Goal: Information Seeking & Learning: Learn about a topic

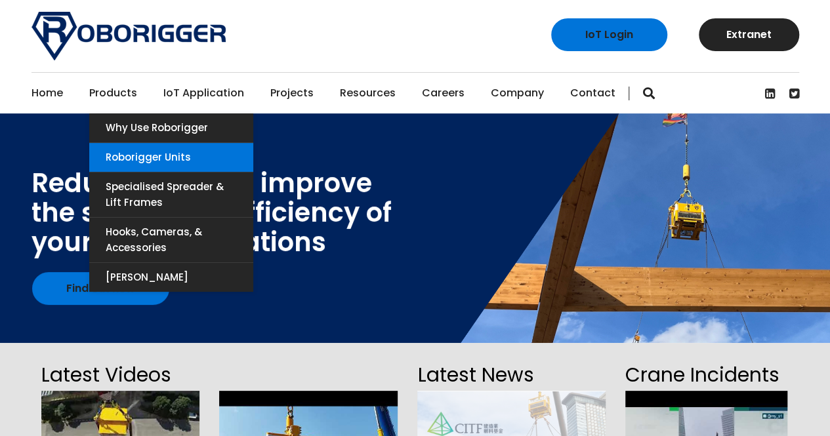
click at [127, 154] on link "Roborigger Units" at bounding box center [171, 157] width 164 height 29
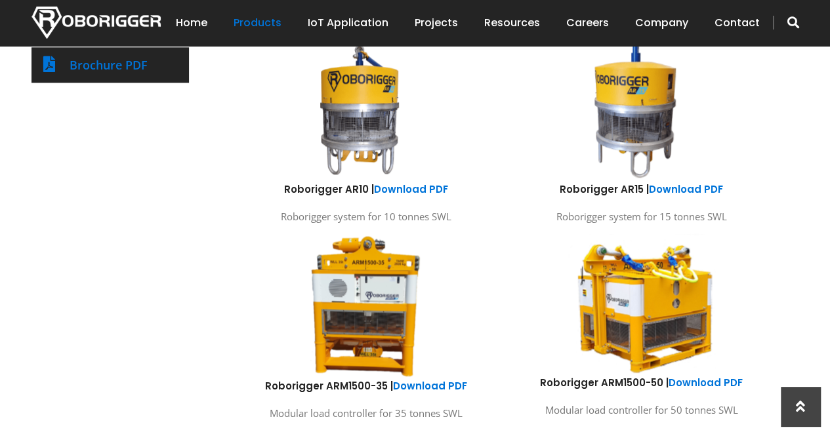
scroll to position [787, 0]
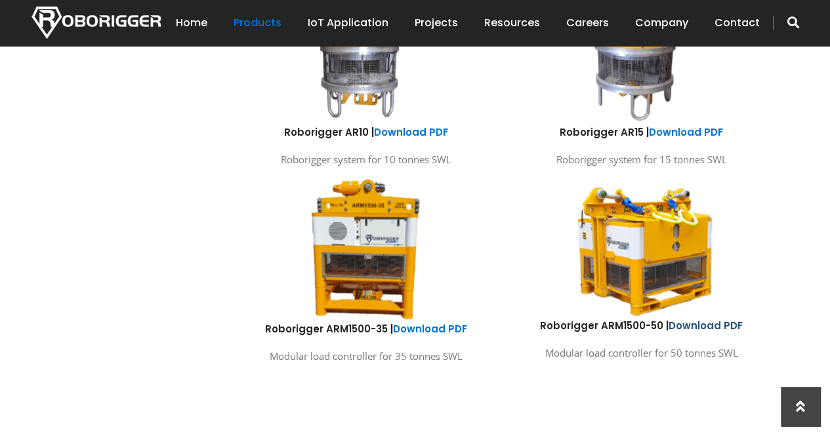
click at [694, 327] on link "Download PDF" at bounding box center [706, 326] width 74 height 14
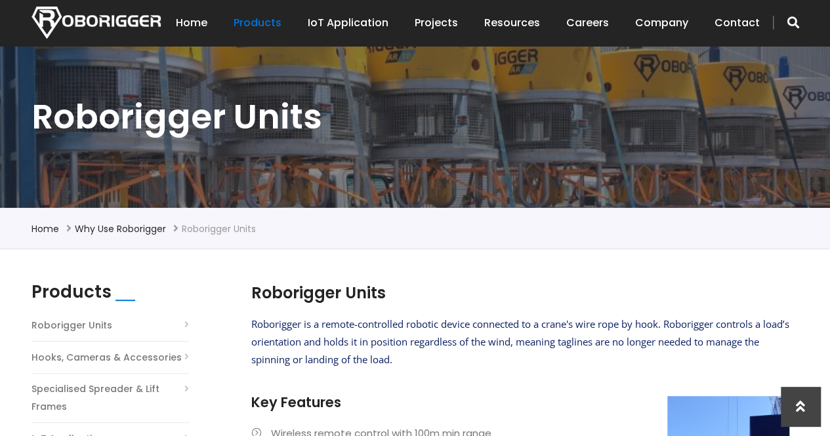
scroll to position [131, 0]
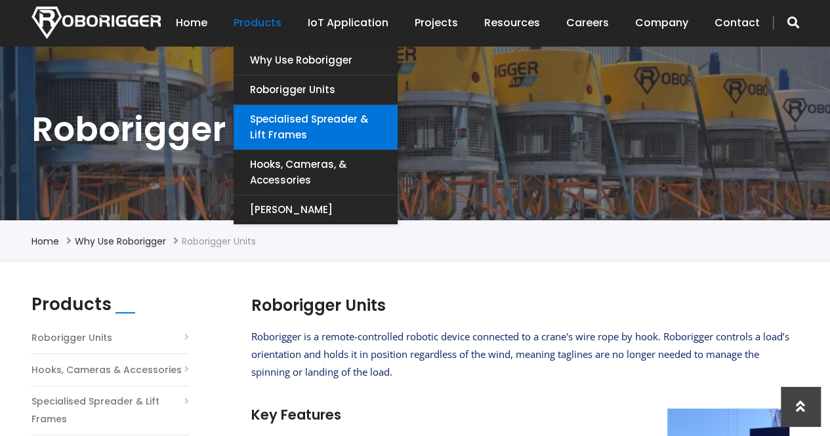
click at [324, 119] on link "Specialised Spreader & Lift Frames" at bounding box center [316, 127] width 164 height 45
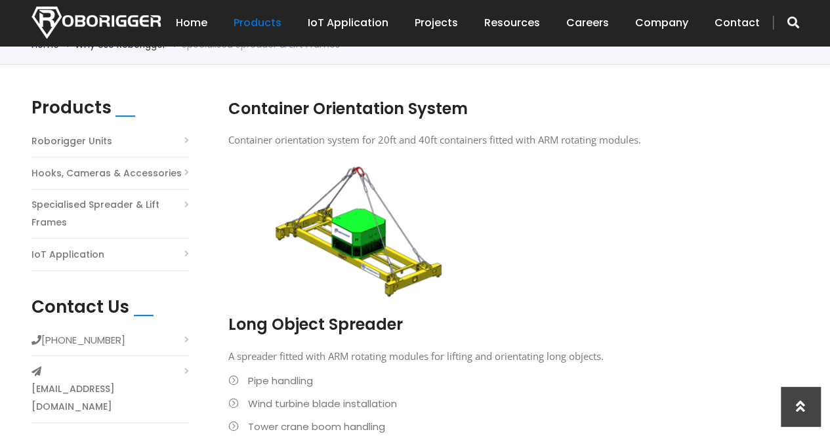
scroll to position [262, 0]
